Goal: Information Seeking & Learning: Learn about a topic

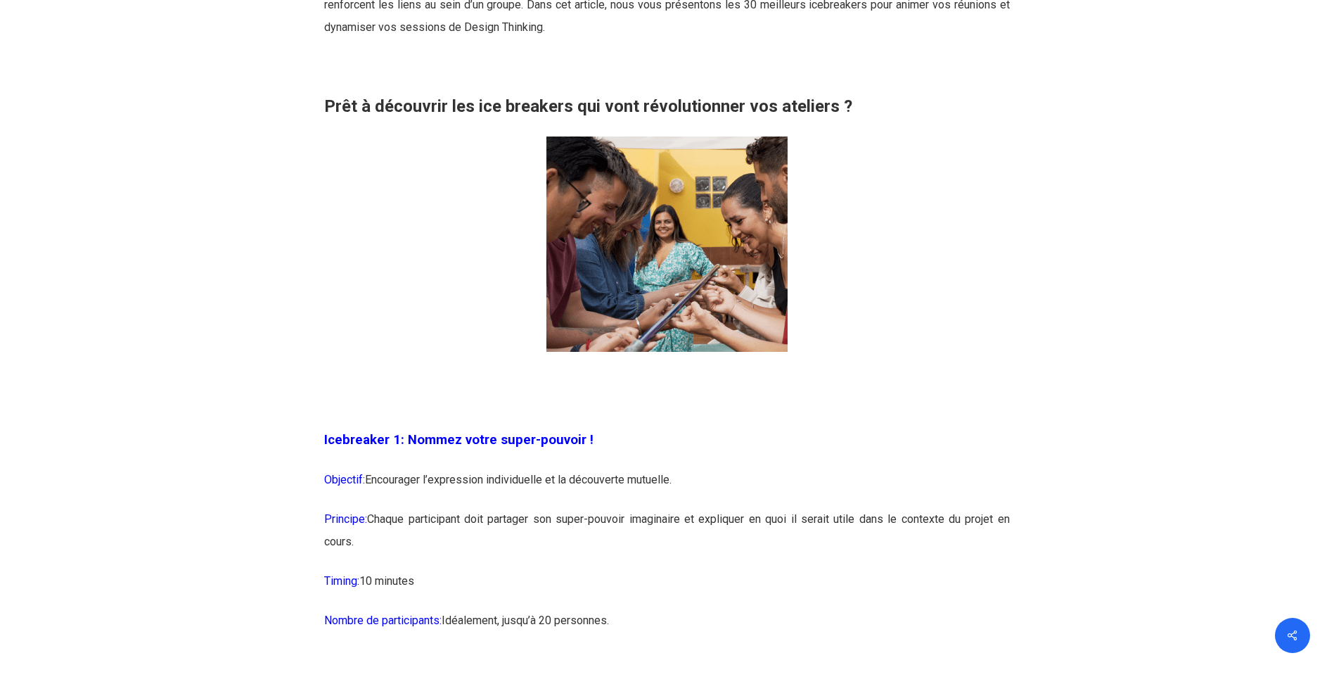
scroll to position [1055, 0]
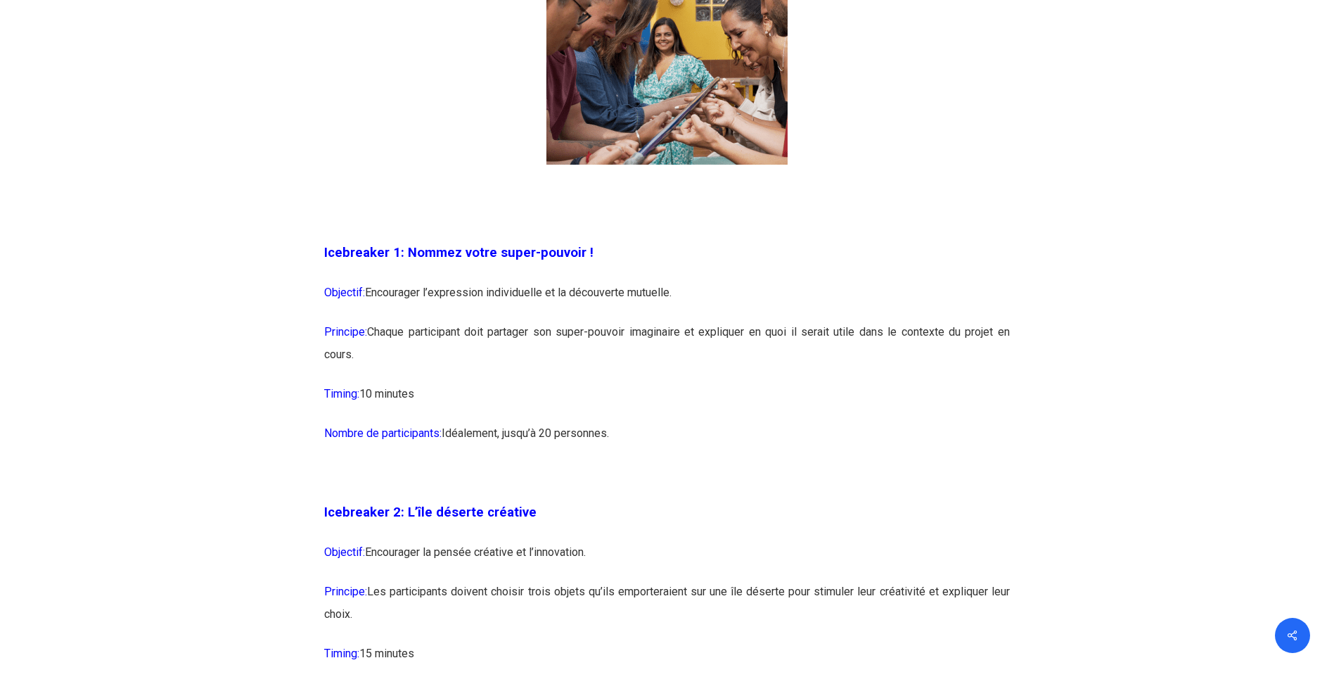
drag, startPoint x: 377, startPoint y: 296, endPoint x: 670, endPoint y: 348, distance: 297.8
drag, startPoint x: 670, startPoint y: 348, endPoint x: 663, endPoint y: 364, distance: 18.6
click at [663, 364] on p "Principe: Chaque participant doit partager son super-pouvoir imaginaire et expl…" at bounding box center [667, 352] width 686 height 62
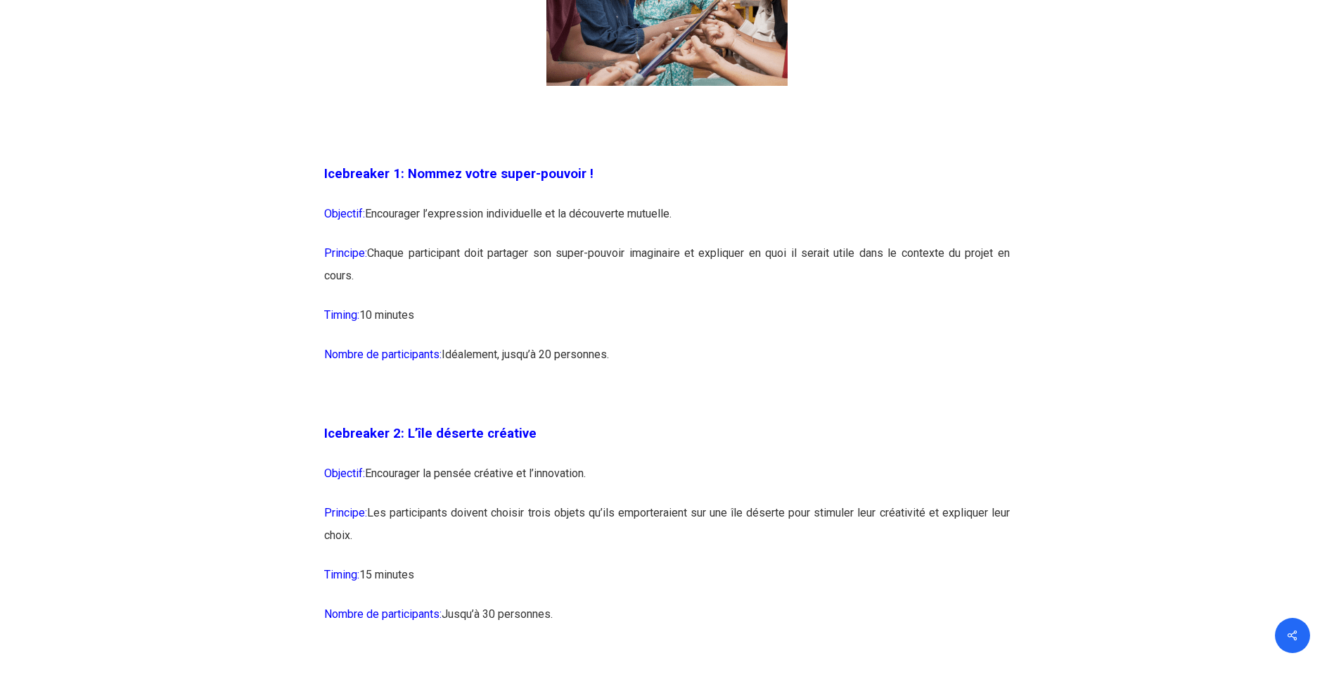
scroll to position [1196, 0]
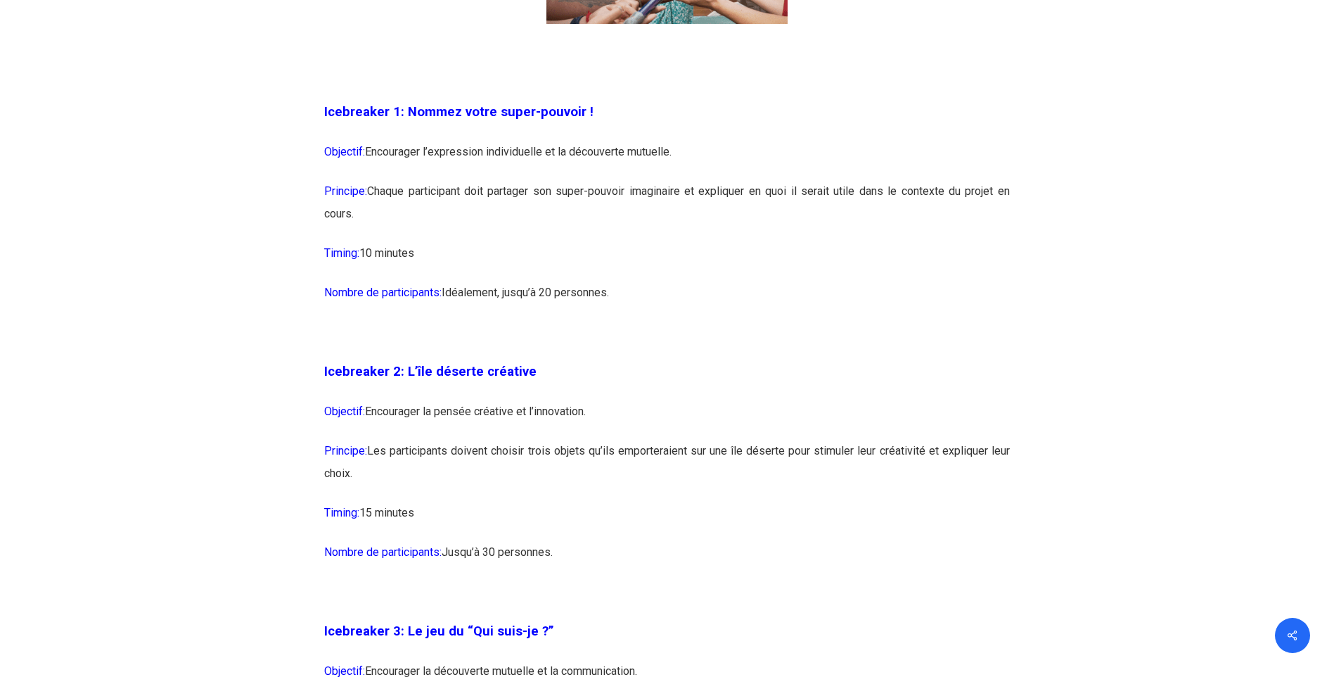
drag, startPoint x: 388, startPoint y: 457, endPoint x: 627, endPoint y: 480, distance: 241.1
click at [627, 480] on p "Principe: Les participants doivent choisir trois objets qu’ils emporteraient su…" at bounding box center [667, 471] width 686 height 62
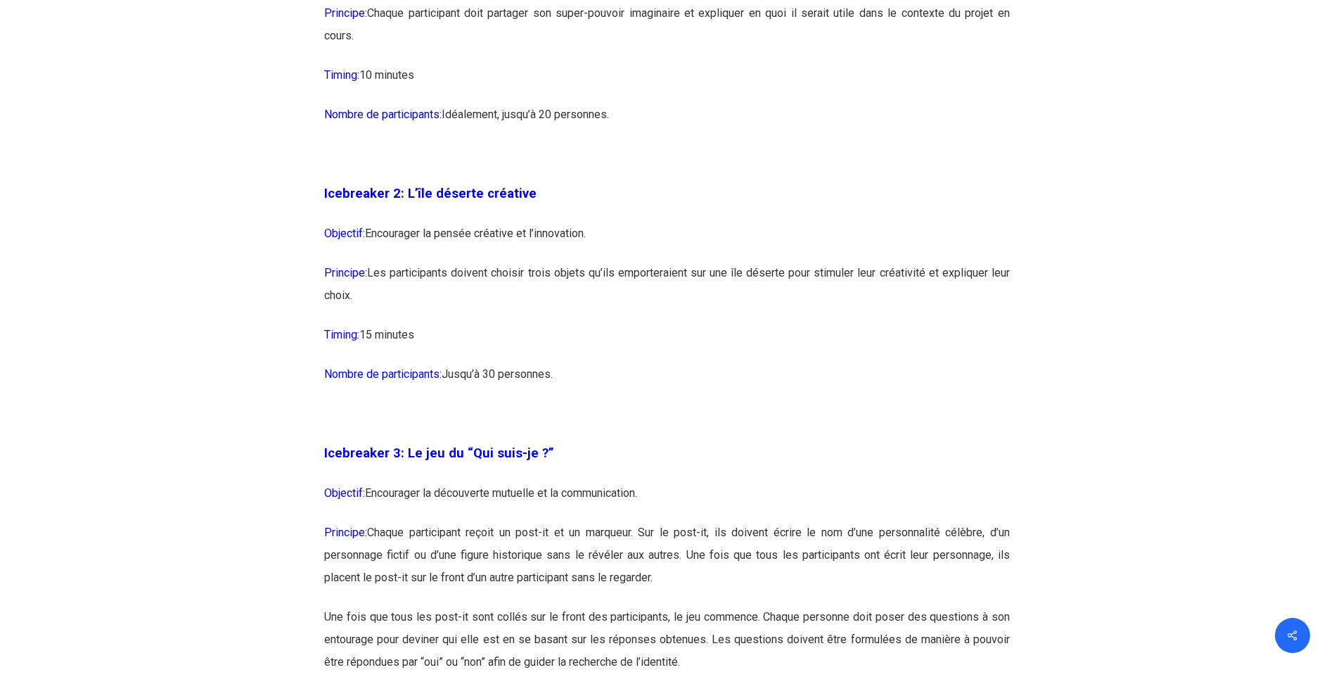
scroll to position [1548, 0]
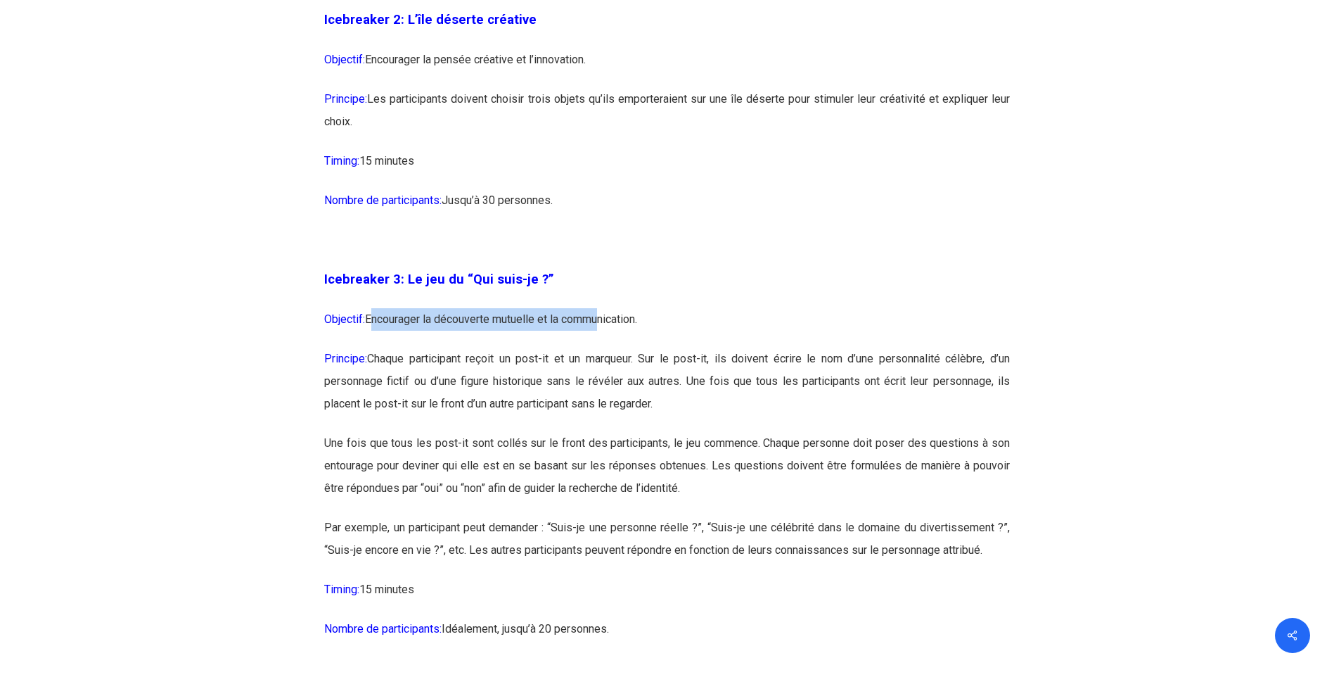
drag, startPoint x: 371, startPoint y: 317, endPoint x: 603, endPoint y: 327, distance: 231.6
click at [603, 327] on p "Objectif: Encourager la découverte mutuelle et la communication." at bounding box center [667, 327] width 686 height 39
drag, startPoint x: 380, startPoint y: 357, endPoint x: 678, endPoint y: 409, distance: 302.8
click at [678, 409] on p "Principe: Chaque participant reçoit un post-it et un marqueur. Sur le post-it, …" at bounding box center [667, 390] width 686 height 84
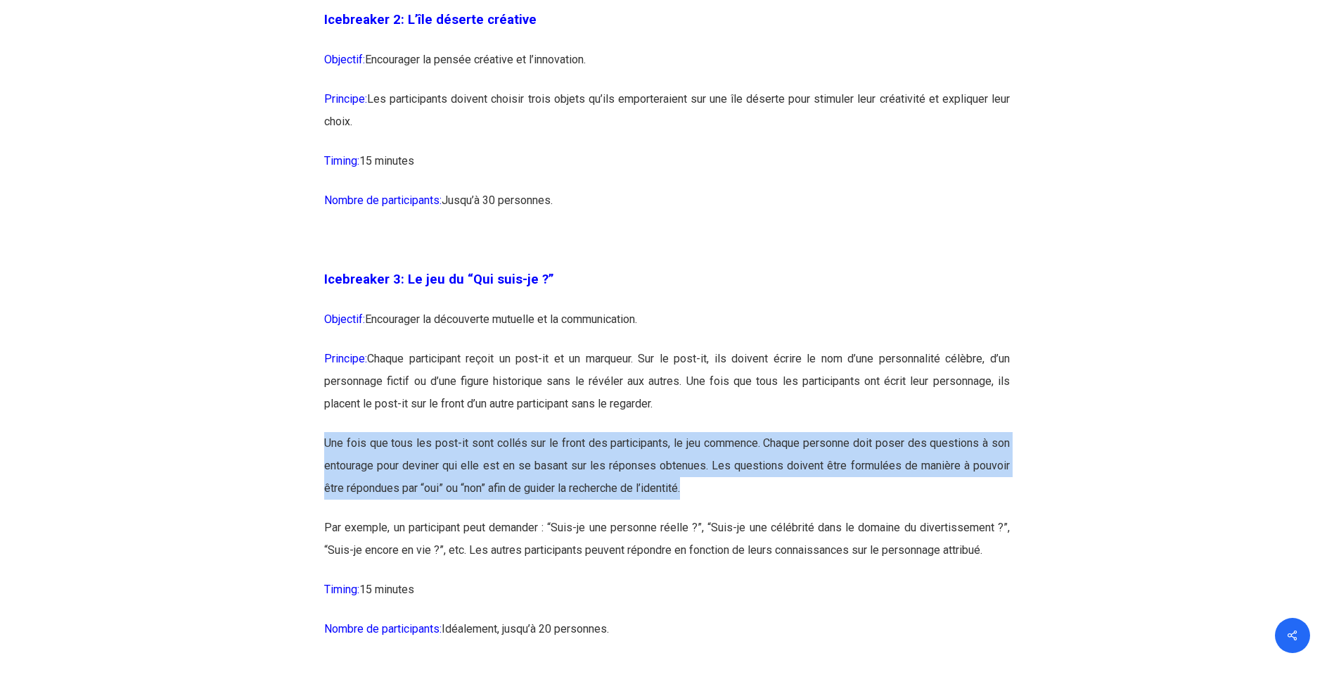
drag, startPoint x: 322, startPoint y: 444, endPoint x: 726, endPoint y: 492, distance: 406.6
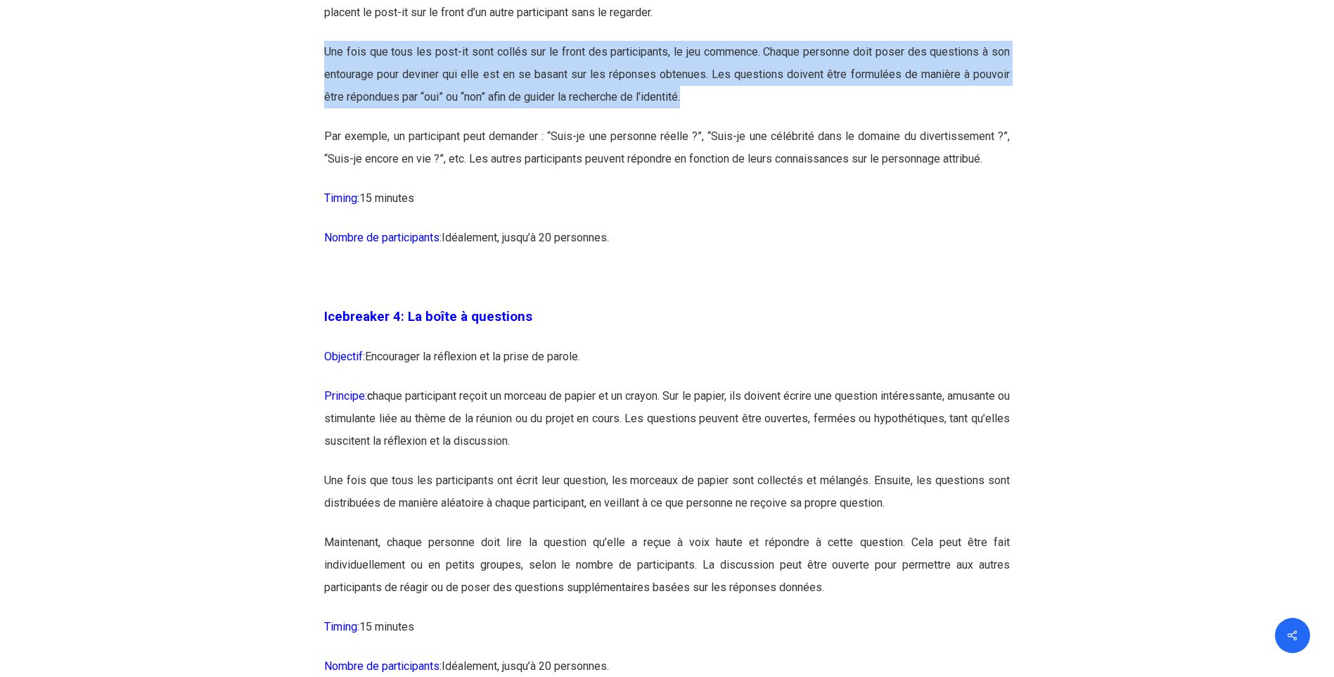
scroll to position [2040, 0]
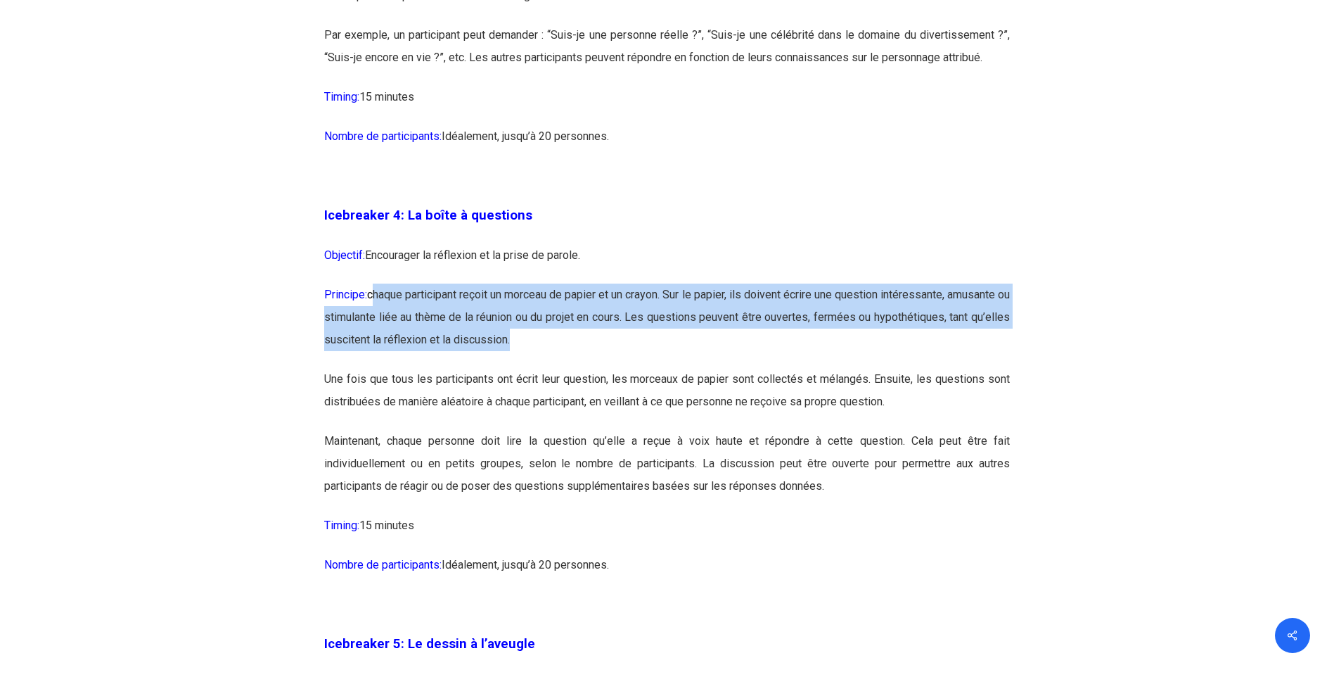
drag, startPoint x: 382, startPoint y: 296, endPoint x: 703, endPoint y: 331, distance: 323.3
click at [703, 331] on p "Principe: c haque participant reçoit un morceau de papier et un crayon. Sur le …" at bounding box center [667, 325] width 686 height 84
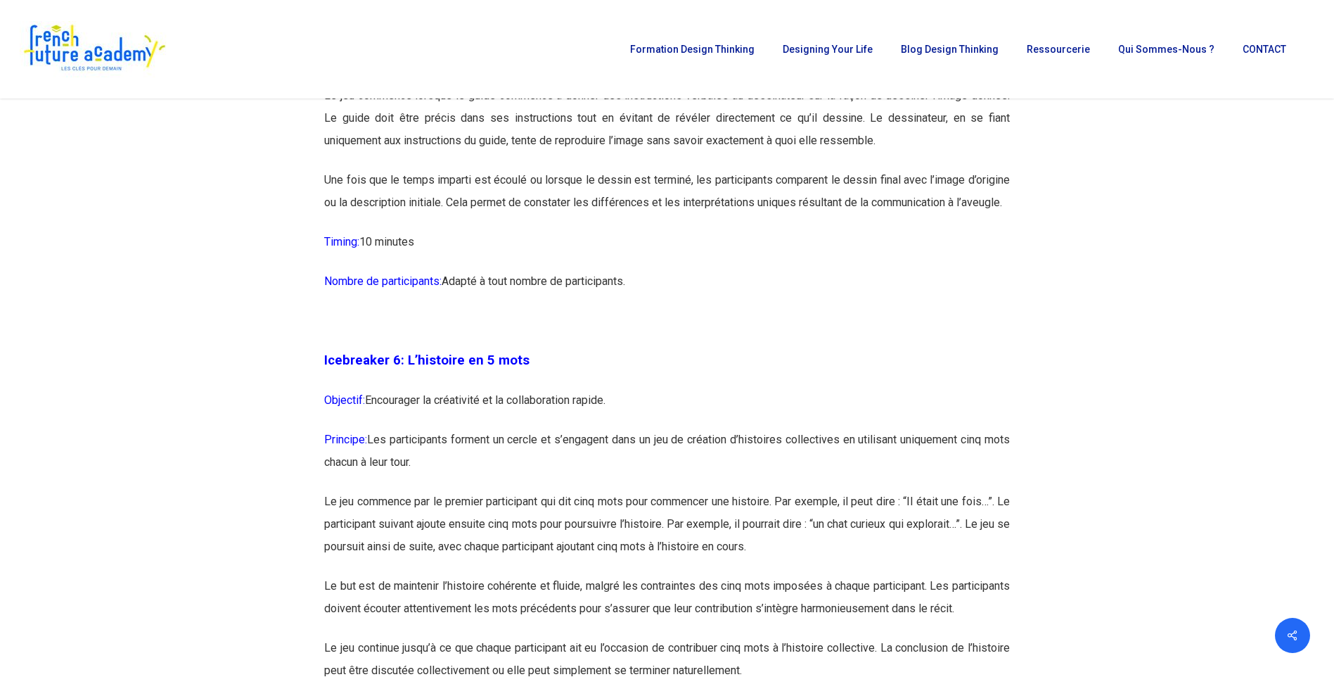
scroll to position [2532, 0]
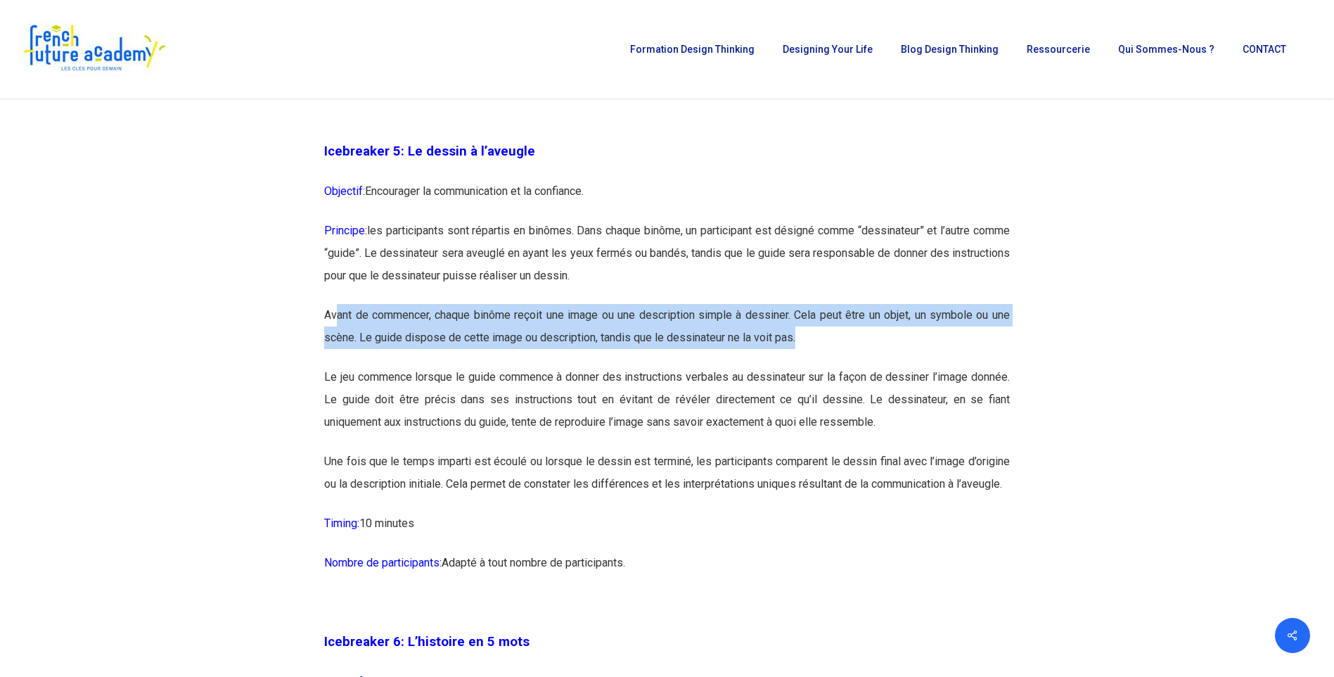
drag, startPoint x: 336, startPoint y: 311, endPoint x: 813, endPoint y: 337, distance: 477.6
click at [818, 336] on p "Avant de commencer, chaque binôme reçoit une image ou une description simple à …" at bounding box center [667, 335] width 686 height 62
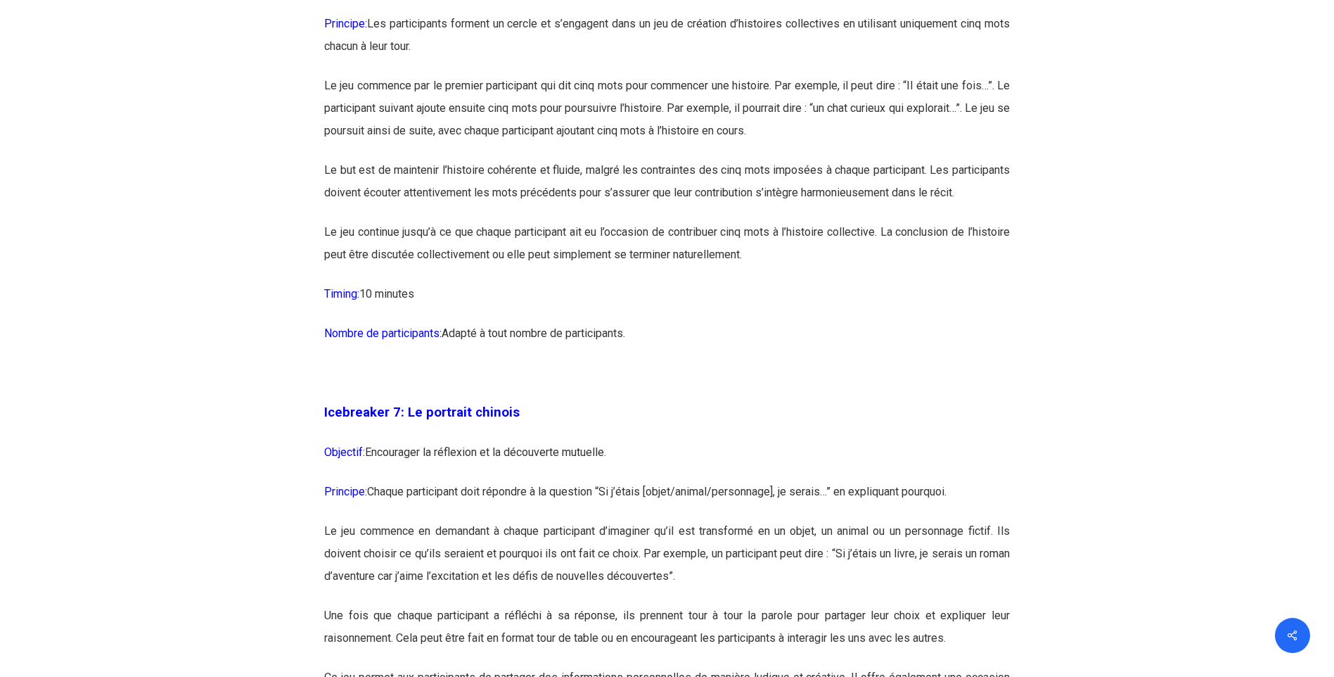
scroll to position [3377, 0]
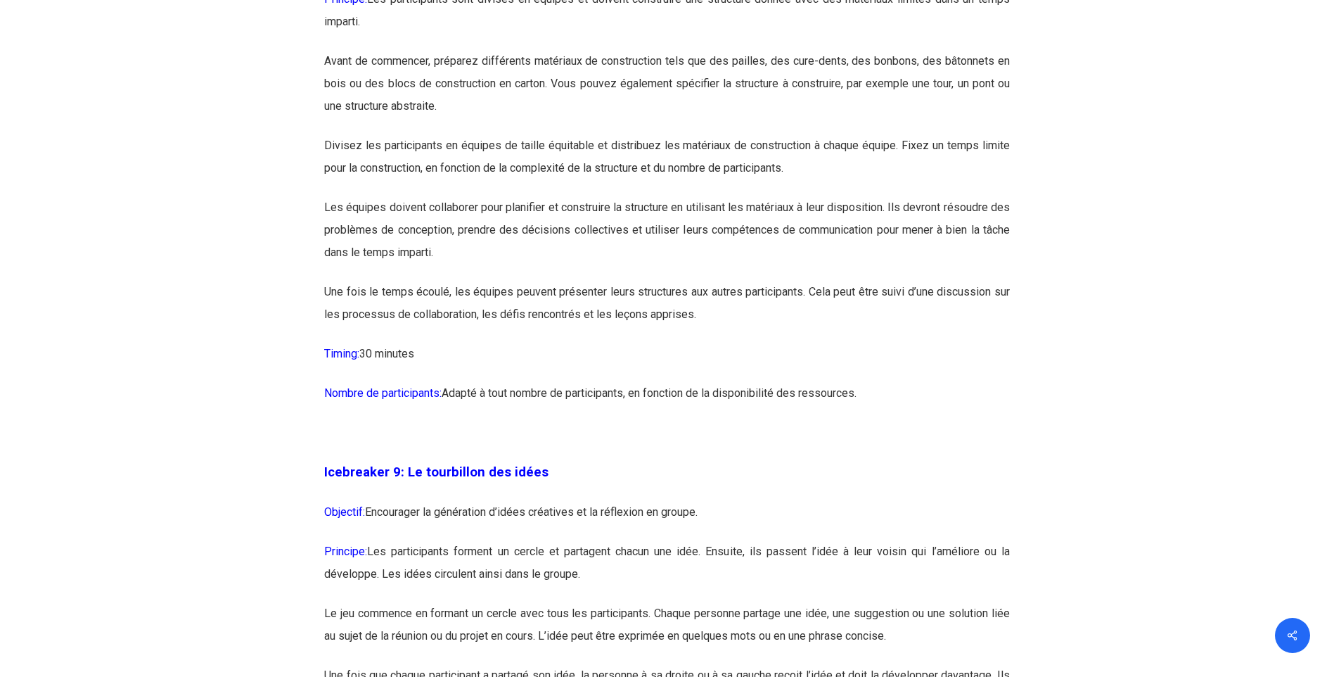
scroll to position [4361, 0]
